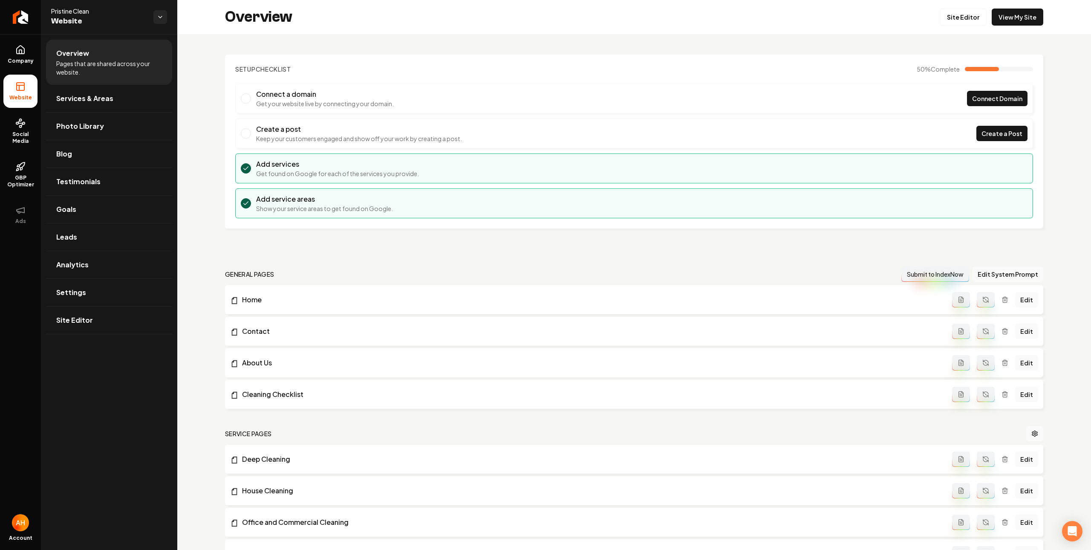
click at [347, 69] on header "Setup Checklist 50 % Complete" at bounding box center [634, 69] width 798 height 9
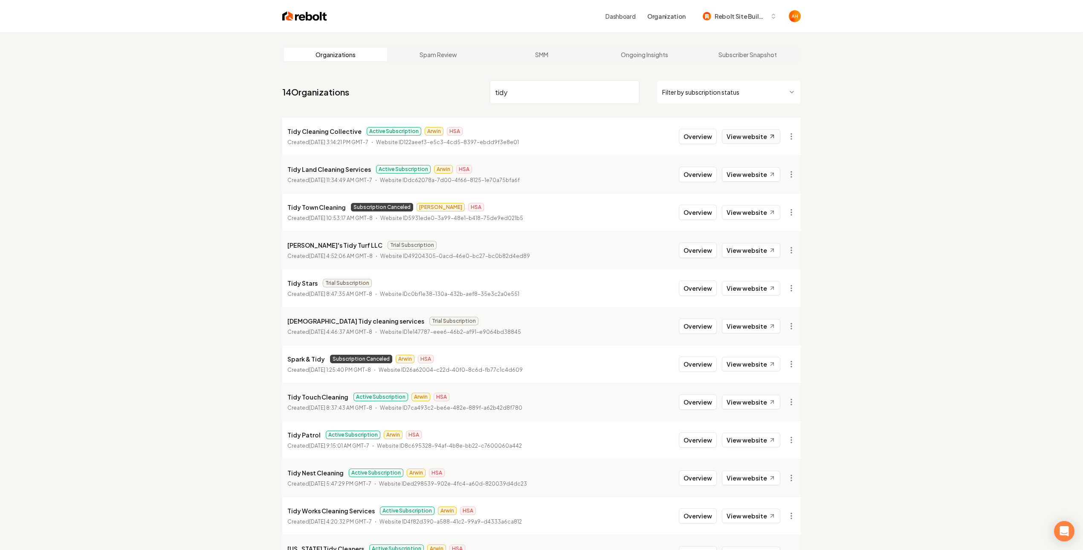
type input "tidy"
click at [746, 139] on link "View website" at bounding box center [751, 136] width 58 height 14
click at [338, 134] on p "Tidy Cleaning Collective" at bounding box center [324, 131] width 74 height 10
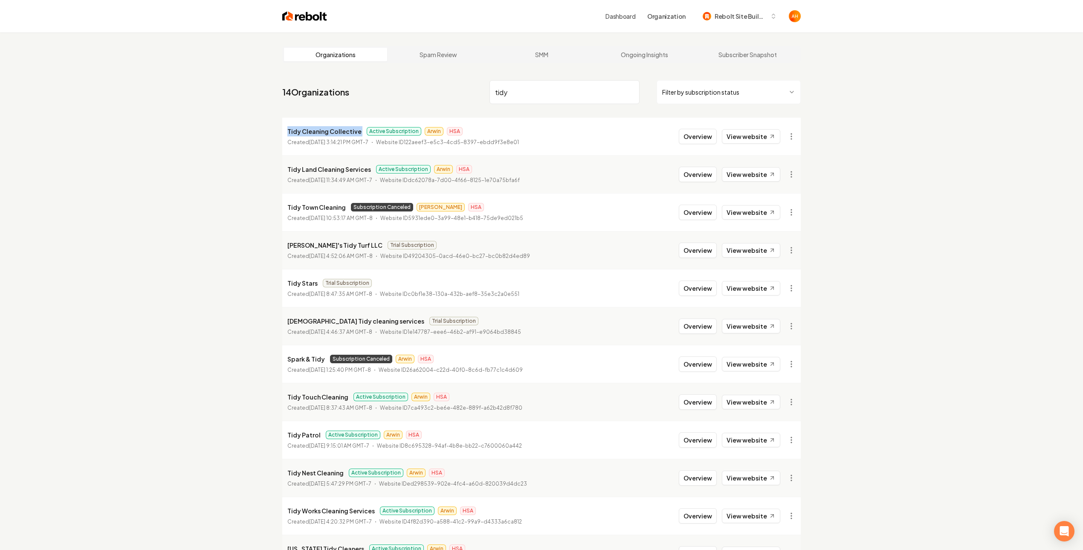
copy p "Tidy Cleaning Collective"
